Goal: Information Seeking & Learning: Learn about a topic

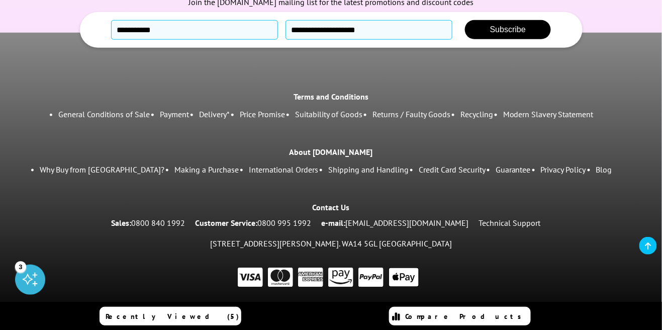
scroll to position [2540, 0]
click at [174, 174] on link "Making a Purchase" at bounding box center [206, 169] width 64 height 10
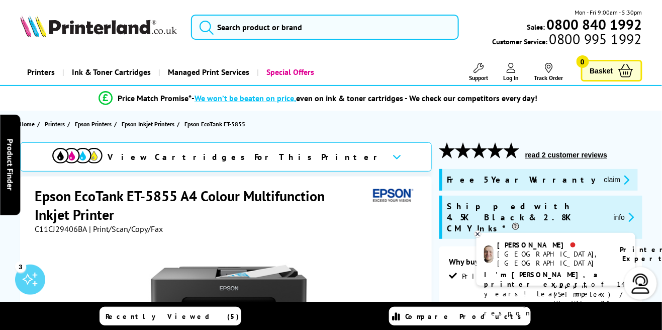
click at [577, 153] on button "read 2 customer reviews" at bounding box center [566, 154] width 88 height 9
click at [275, 22] on input "search" at bounding box center [325, 27] width 268 height 25
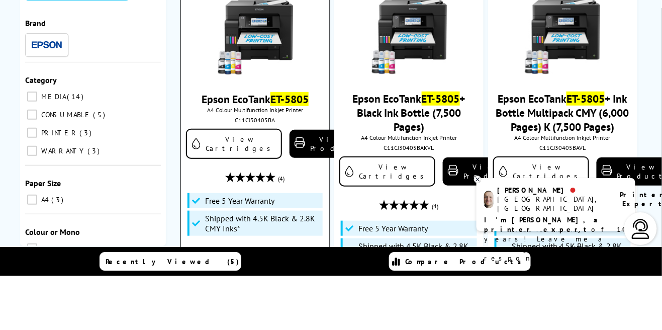
type input "et-5805"
click at [263, 152] on div "Epson EcoTank ET-5805 A4 Colour Multifunction Inkjet Printer C11CJ30405BA View …" at bounding box center [255, 191] width 138 height 295
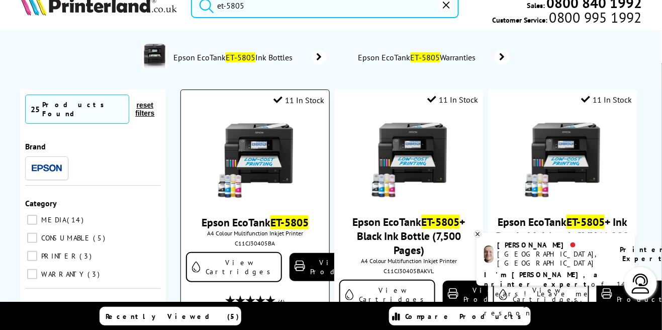
click at [285, 221] on mark "ET-5805" at bounding box center [289, 222] width 38 height 14
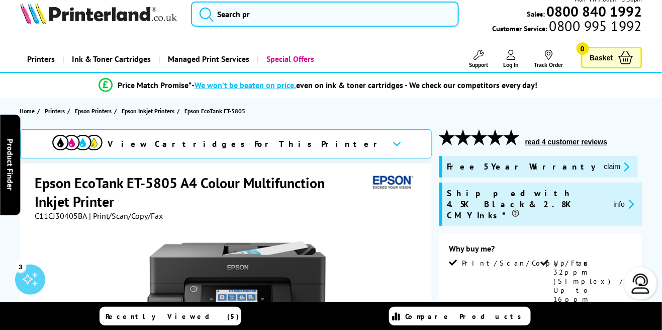
click at [573, 144] on button "read 4 customer reviews" at bounding box center [566, 141] width 88 height 9
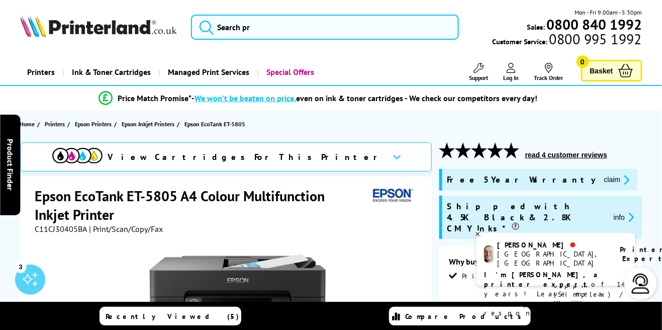
click at [392, 157] on icon at bounding box center [396, 157] width 9 height 6
